Goal: Entertainment & Leisure: Consume media (video, audio)

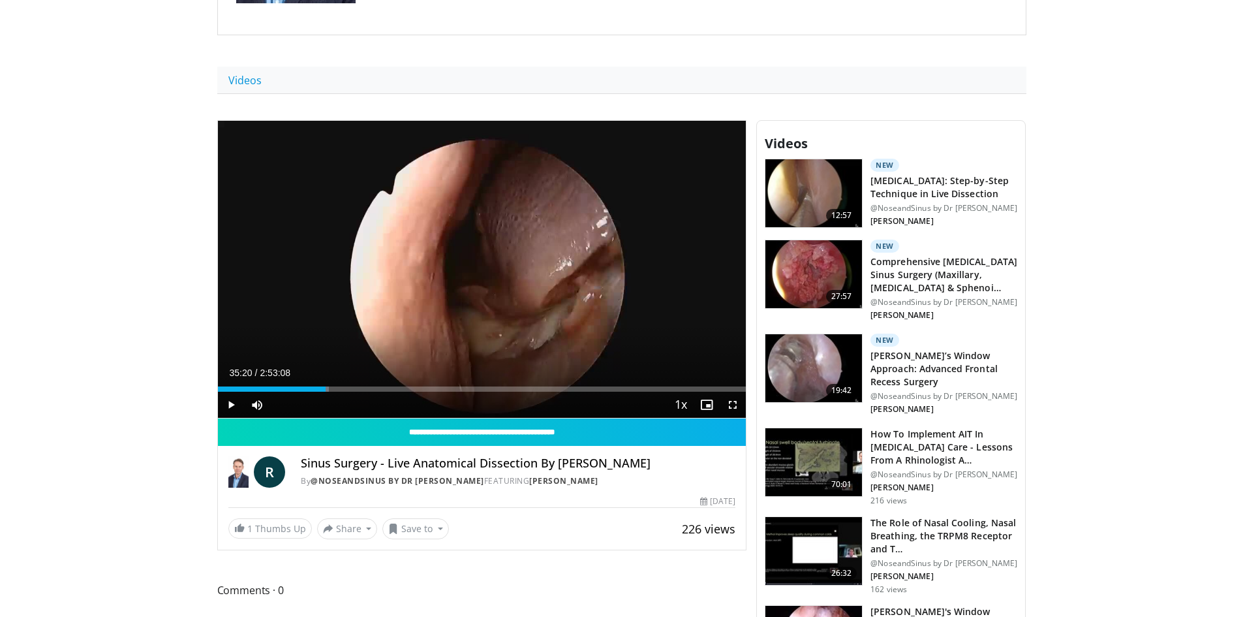
scroll to position [326, 0]
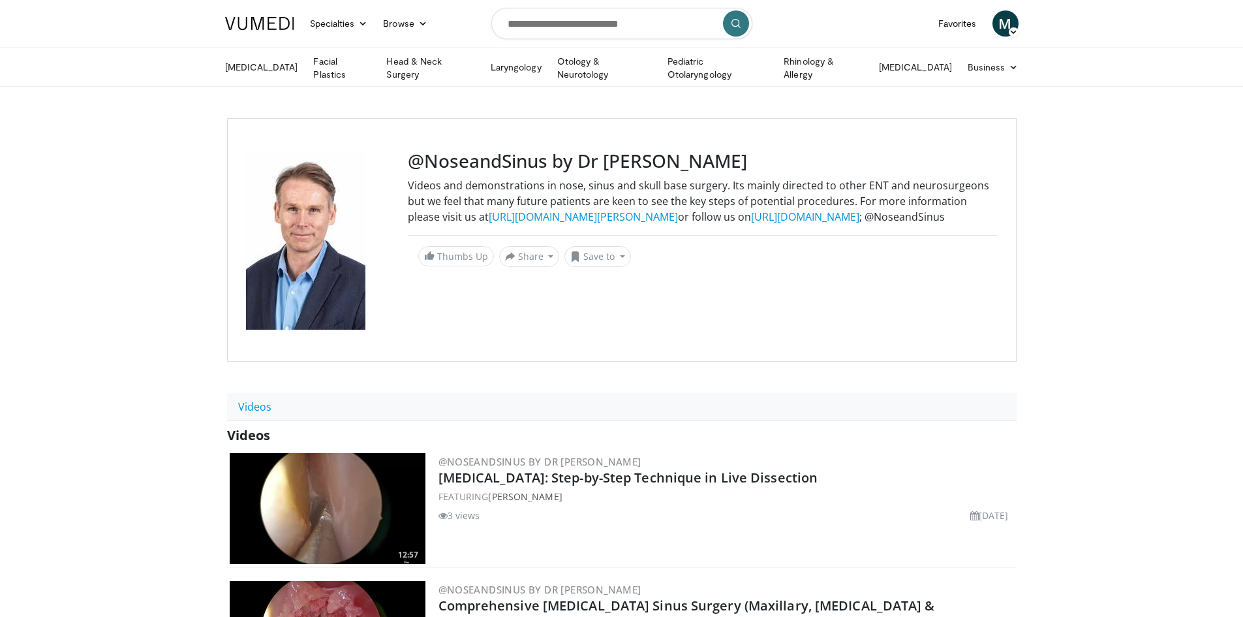
click at [267, 31] on link at bounding box center [259, 23] width 85 height 37
